Goal: Task Accomplishment & Management: Manage account settings

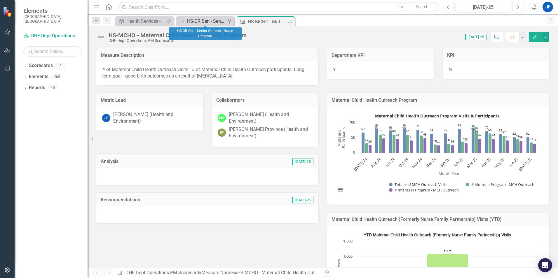
click at [201, 21] on div "HS-OR Sen - Senior Outreach Nurse Program" at bounding box center [206, 21] width 39 height 7
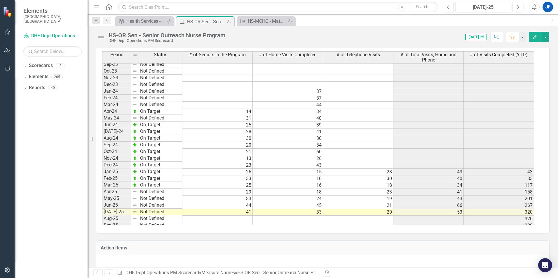
scroll to position [671, 0]
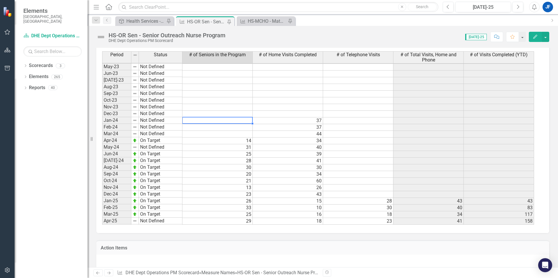
click at [231, 121] on tbody "Jun-22 Not Defined Jul-22 Not Defined Aug-22 Not Defined Sep-22 Not Defined Oct…" at bounding box center [318, 148] width 432 height 316
click at [231, 121] on td at bounding box center [217, 121] width 70 height 7
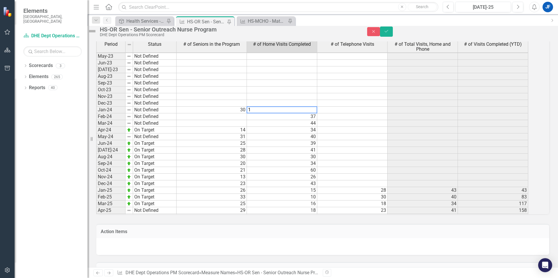
type textarea "19"
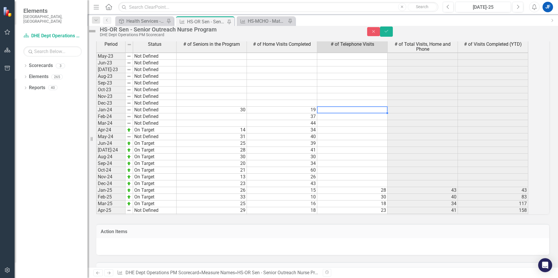
type textarea "19"
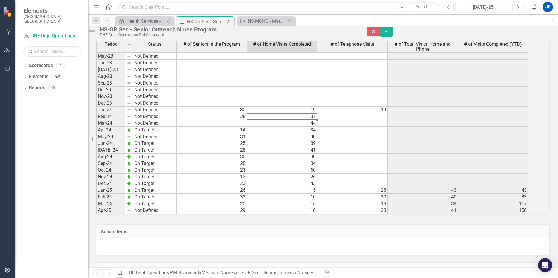
type textarea "21"
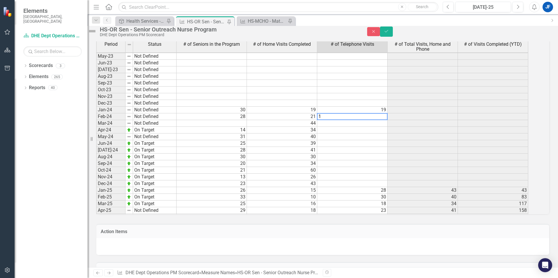
type textarea "16"
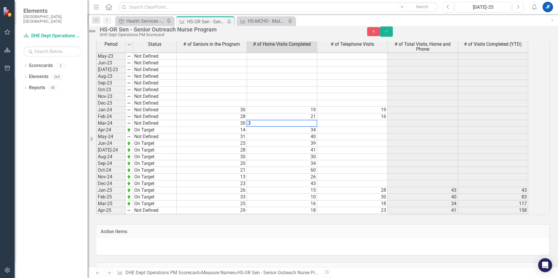
type textarea "31"
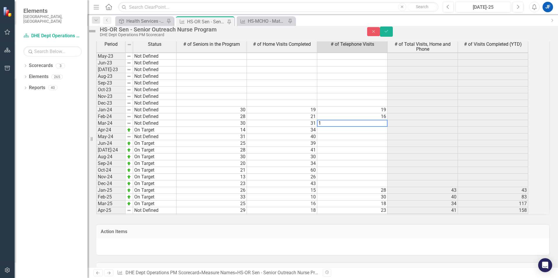
type textarea "14"
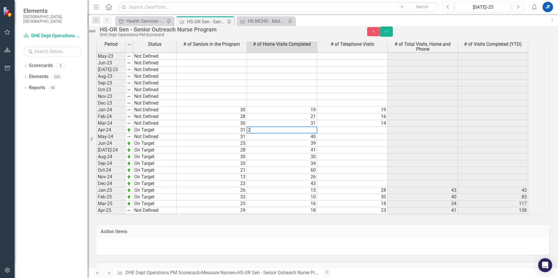
type textarea "23"
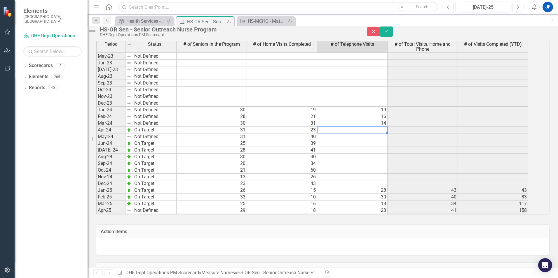
type textarea "10"
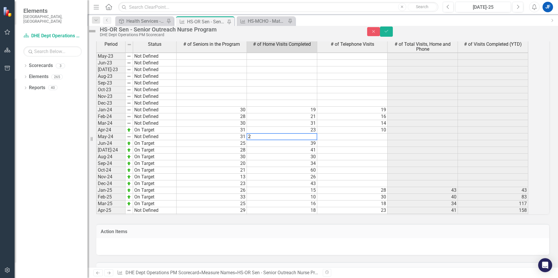
type textarea "28"
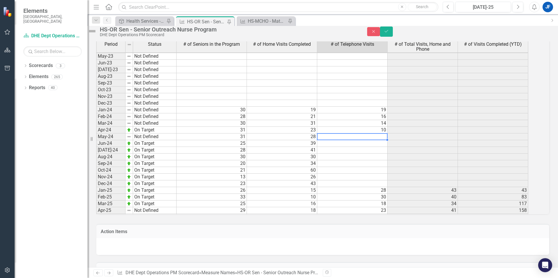
type textarea "12"
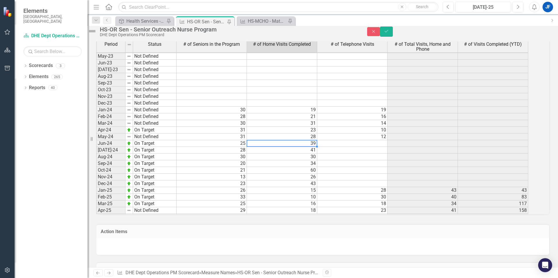
type textarea "18"
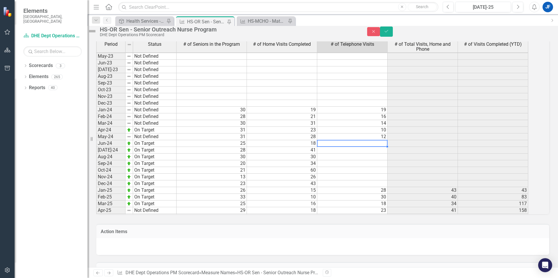
type textarea "21"
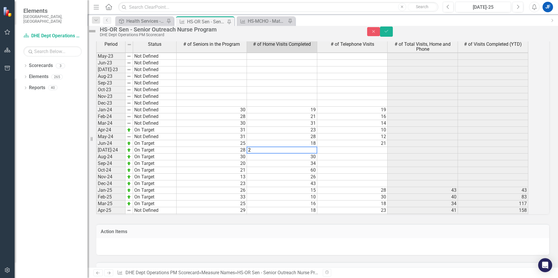
type textarea "28"
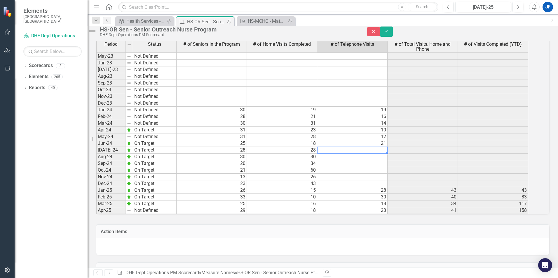
type textarea "14"
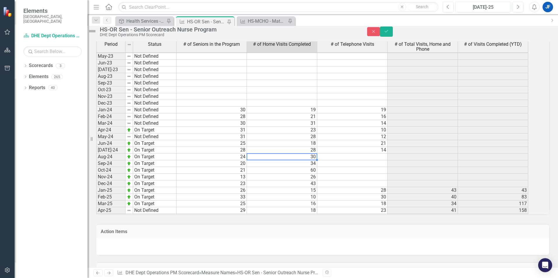
type textarea "15"
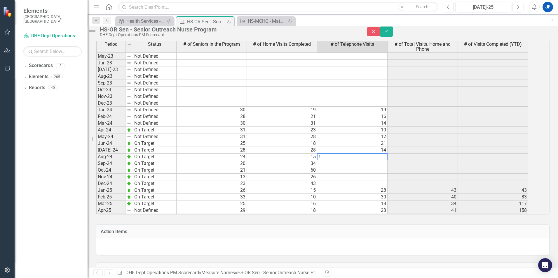
type textarea "15"
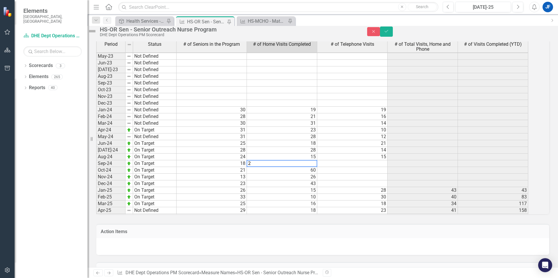
type textarea "20"
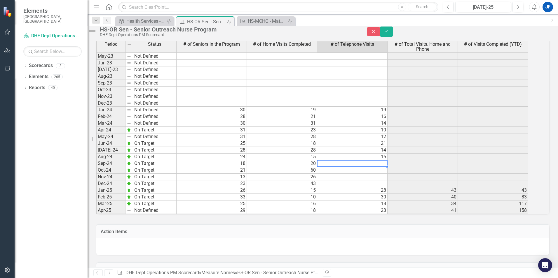
type textarea "13"
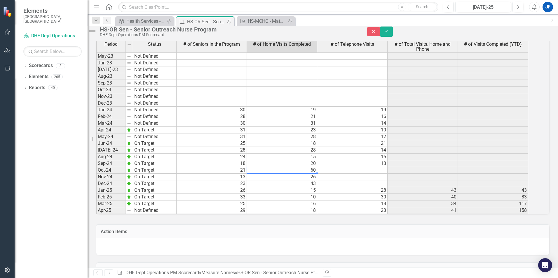
type textarea "16"
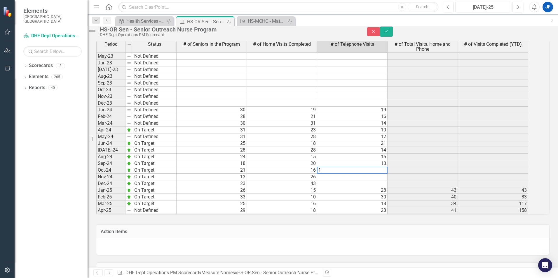
type textarea "17"
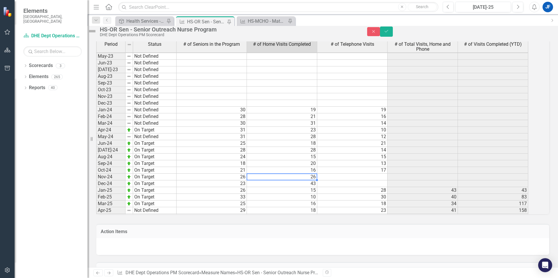
type textarea "26"
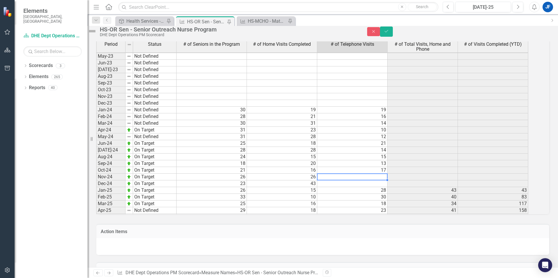
type textarea "6"
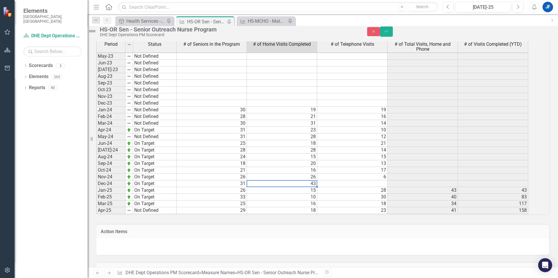
type textarea "22"
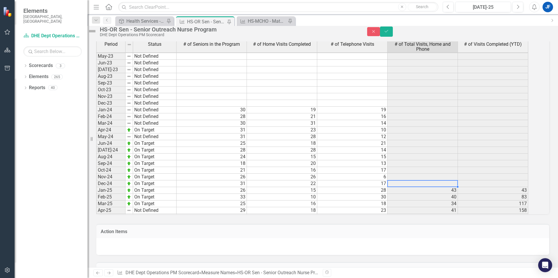
type textarea "17"
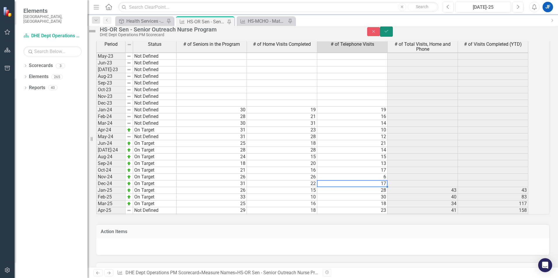
click at [389, 33] on icon "Save" at bounding box center [386, 31] width 5 height 4
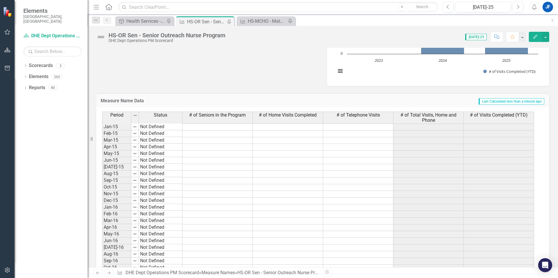
scroll to position [117, 0]
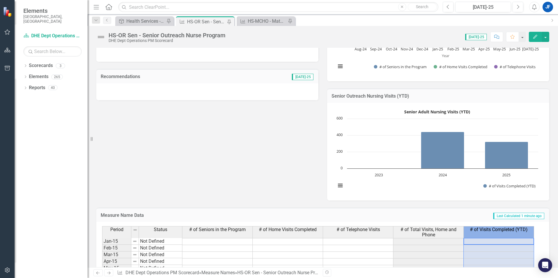
click at [491, 232] on span "# of Visits Completed (YTD)" at bounding box center [499, 229] width 58 height 5
click at [492, 231] on span "# of Visits Completed (YTD)" at bounding box center [499, 229] width 58 height 5
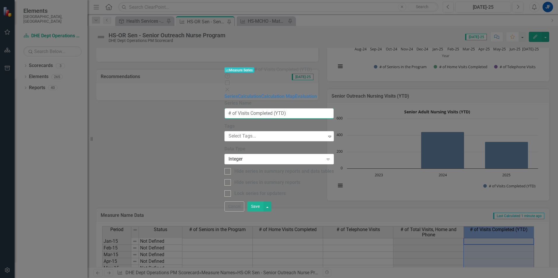
click at [256, 108] on input "# of Visits Completed (YTD)" at bounding box center [278, 113] width 109 height 11
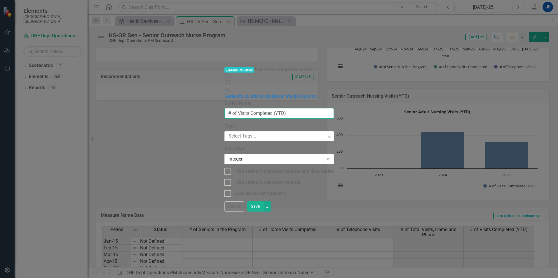
click at [277, 108] on input "# of Visits Completed (YTD)" at bounding box center [278, 113] width 109 height 11
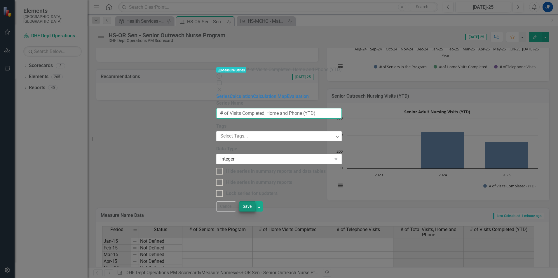
type input "# of Visits Completed, Home and Phone (YTD)"
click at [255, 212] on button "Save" at bounding box center [247, 207] width 16 height 10
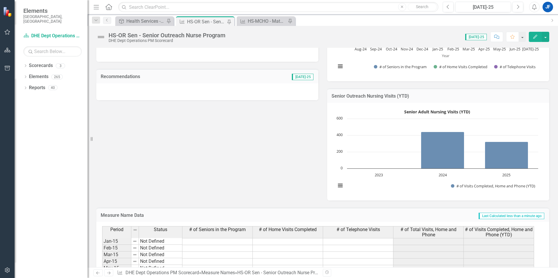
click at [380, 95] on h3 "Senior Outreach Nursing Visits (YTD)" at bounding box center [438, 96] width 213 height 5
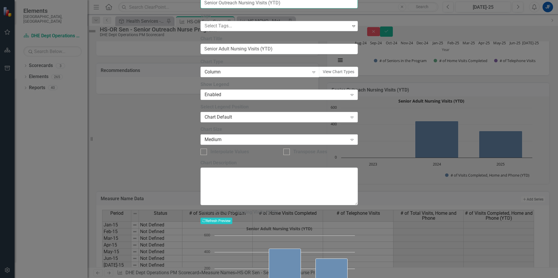
click at [274, 8] on input "Senior Outreach Nursing Visits (YTD)" at bounding box center [279, 3] width 157 height 11
type input "Senior Outreach Nursing Visits, Home and Phone (YTD)"
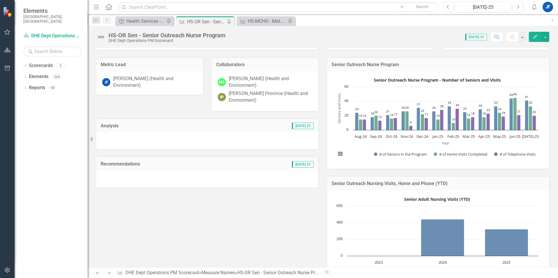
scroll to position [88, 0]
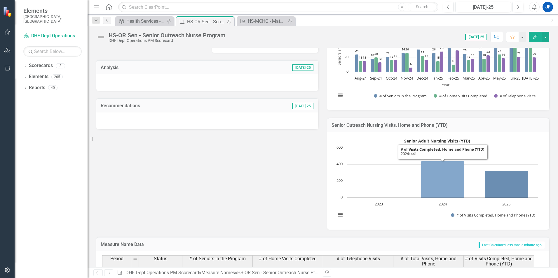
click at [447, 183] on icon "2024, 441. # of Visits Completed, Home and Phone (YTD)." at bounding box center [442, 179] width 43 height 37
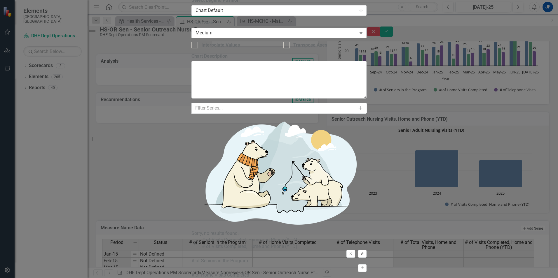
click at [367, 250] on button "Edit" at bounding box center [362, 254] width 8 height 8
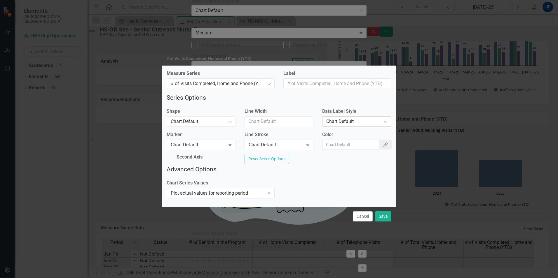
click at [384, 121] on icon at bounding box center [385, 122] width 3 height 2
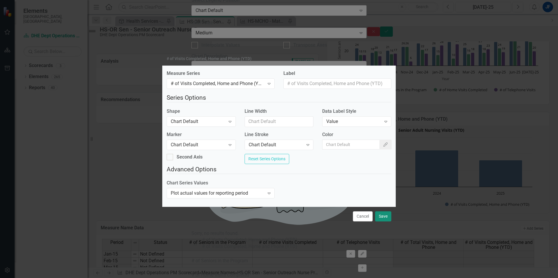
click at [382, 222] on button "Save" at bounding box center [383, 217] width 16 height 10
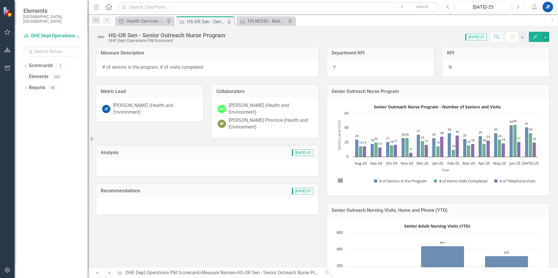
scroll to position [0, 0]
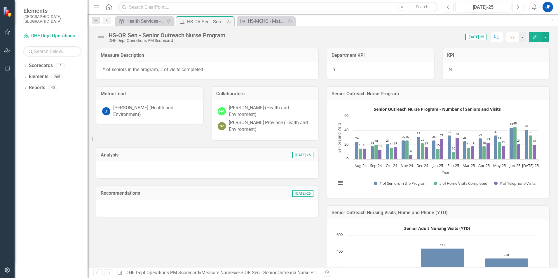
click at [205, 69] on div "# of seniors in the program, # of visits completed" at bounding box center [207, 70] width 222 height 17
click at [201, 69] on span "# of seniors in the program, # of visits completed" at bounding box center [152, 70] width 101 height 6
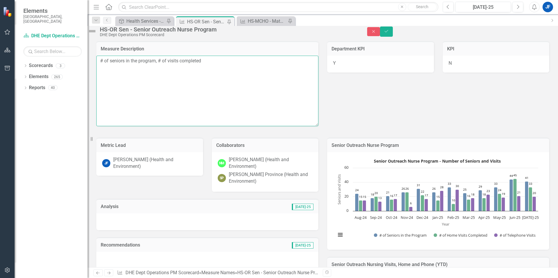
click at [210, 72] on textarea "# of seniors in the program, # of visits completed" at bounding box center [207, 91] width 222 height 71
type textarea "# of seniors in the program, # of visits completed, home and phone"
click at [393, 36] on button "Save" at bounding box center [386, 32] width 13 height 10
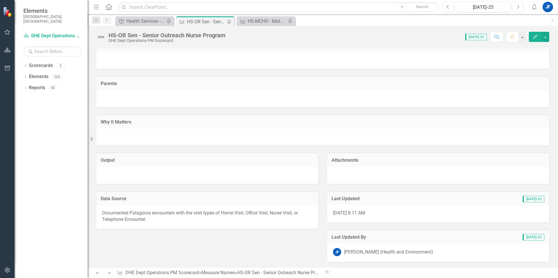
scroll to position [581, 0]
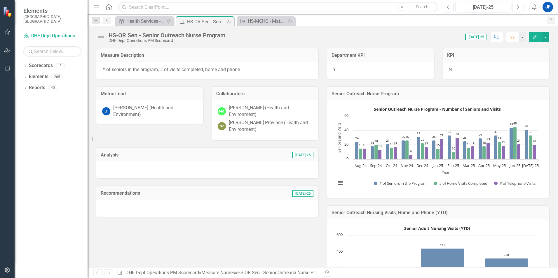
click at [127, 168] on div at bounding box center [207, 170] width 222 height 17
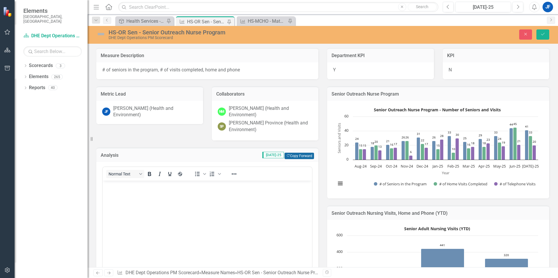
click at [300, 157] on button "Copy Forward Copy Forward" at bounding box center [299, 156] width 29 height 6
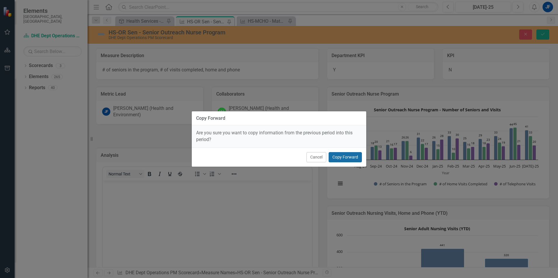
click at [353, 154] on button "Copy Forward" at bounding box center [345, 157] width 33 height 10
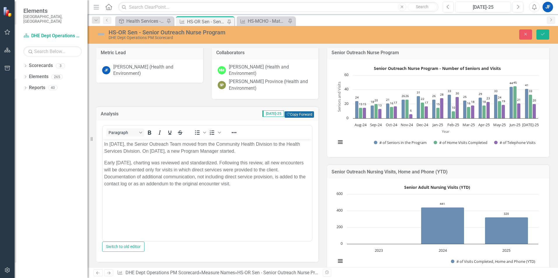
scroll to position [29, 0]
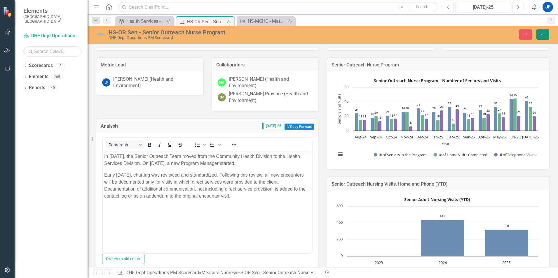
click at [546, 35] on button "Save" at bounding box center [543, 34] width 13 height 10
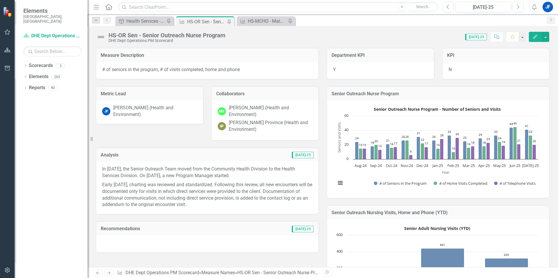
click at [209, 244] on div at bounding box center [207, 244] width 222 height 17
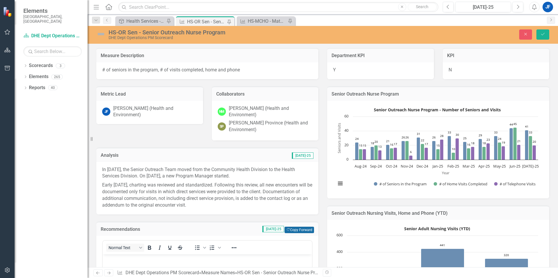
scroll to position [0, 0]
click at [295, 231] on button "Copy Forward Copy Forward" at bounding box center [299, 230] width 29 height 6
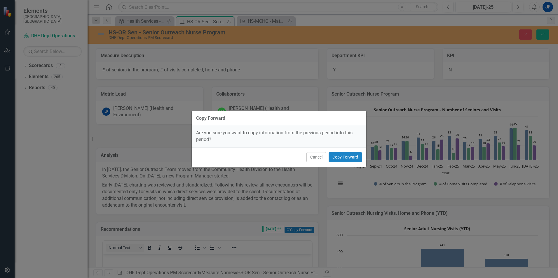
click at [354, 151] on div "Cancel Copy Forward" at bounding box center [279, 157] width 175 height 19
click at [356, 157] on button "Copy Forward" at bounding box center [345, 157] width 33 height 10
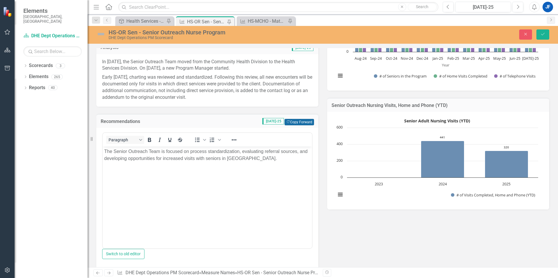
scroll to position [146, 0]
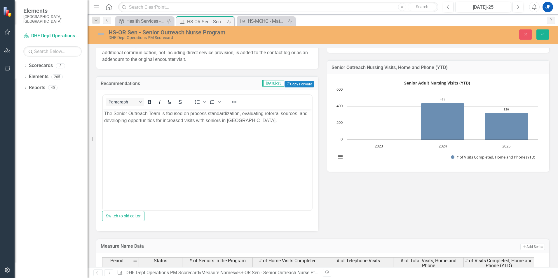
click at [269, 121] on p "The Senior Outreach Team is focused on process standardization, evaluating refe…" at bounding box center [207, 117] width 206 height 14
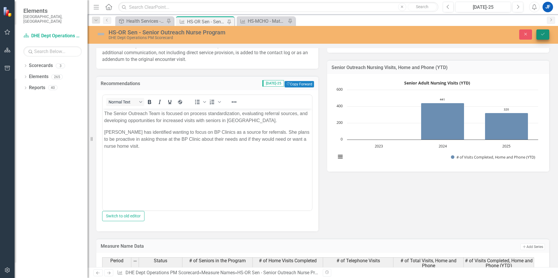
click at [545, 35] on icon "Save" at bounding box center [542, 34] width 5 height 4
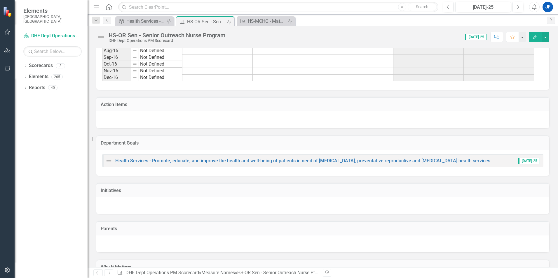
scroll to position [260, 0]
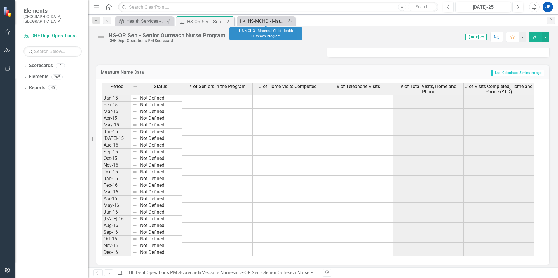
click at [259, 18] on div "HS-MCHO - Maternal Child Health Outreach Program" at bounding box center [267, 21] width 39 height 7
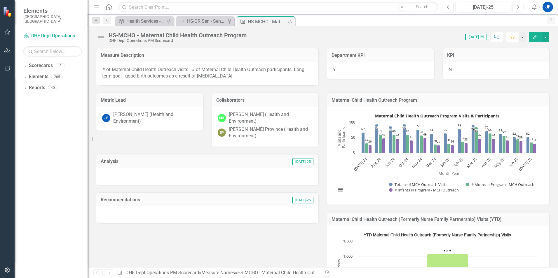
click at [161, 145] on div "Metric Lead JF Jessica Franz (Health and Environment) Collaborators NM Nicole M…" at bounding box center [207, 155] width 231 height 138
click at [208, 176] on div at bounding box center [207, 176] width 222 height 17
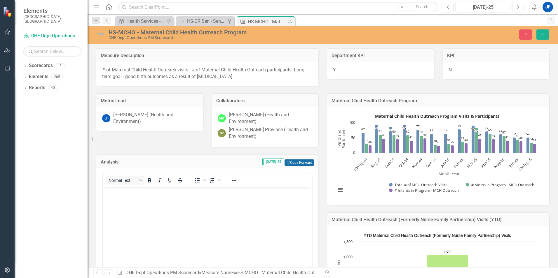
click at [297, 162] on button "Copy Forward Copy Forward" at bounding box center [299, 163] width 29 height 6
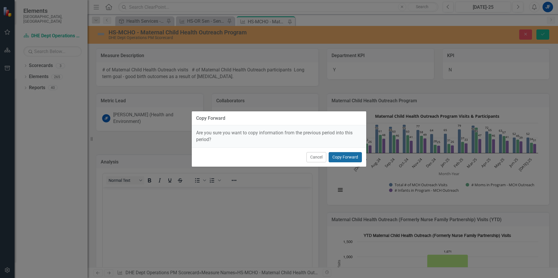
click at [337, 162] on button "Copy Forward" at bounding box center [345, 157] width 33 height 10
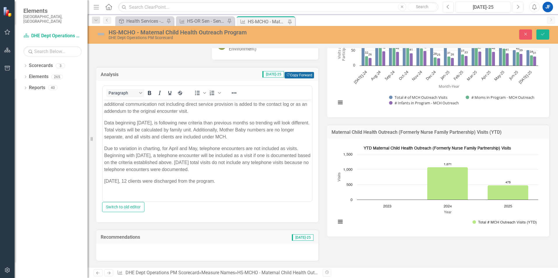
scroll to position [34, 0]
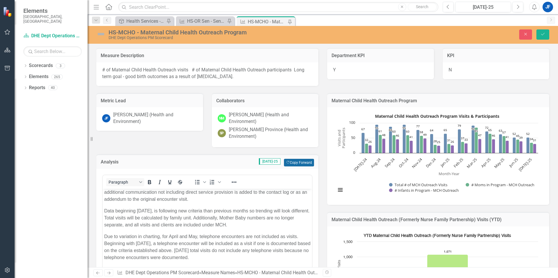
scroll to position [88, 0]
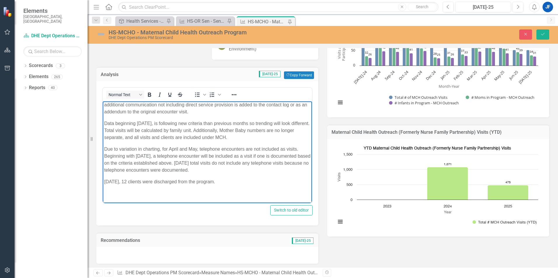
drag, startPoint x: 188, startPoint y: 161, endPoint x: 231, endPoint y: 171, distance: 44.5
click at [231, 171] on p "Due to variation in charting, for April and May, telephone encounters are not i…" at bounding box center [207, 160] width 206 height 28
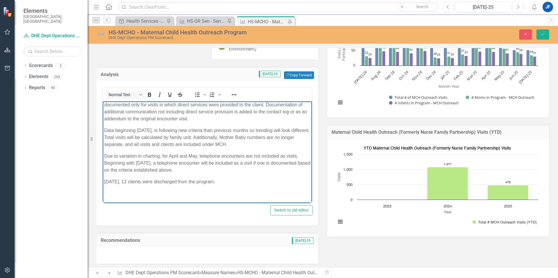
drag, startPoint x: 228, startPoint y: 182, endPoint x: 104, endPoint y: 180, distance: 123.5
click at [104, 180] on p "[DATE], 12 clients were discharged from the program." at bounding box center [207, 181] width 206 height 7
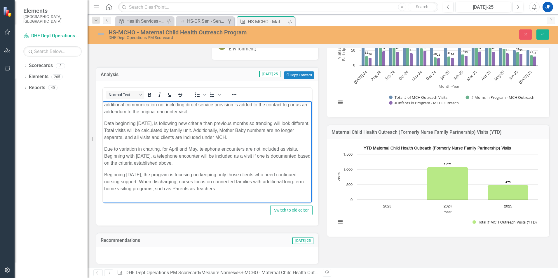
click at [228, 189] on p "Beginning [DATE], the program is focusing on keeping only those clients who nee…" at bounding box center [207, 181] width 206 height 21
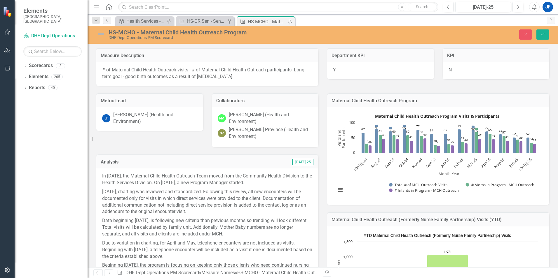
scroll to position [204, 0]
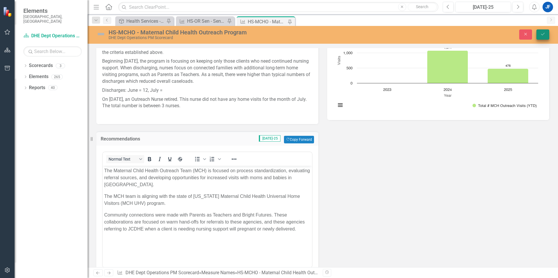
click at [542, 38] on button "Save" at bounding box center [543, 34] width 13 height 10
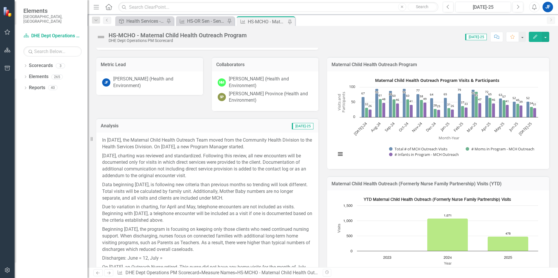
scroll to position [29, 0]
